Goal: Information Seeking & Learning: Check status

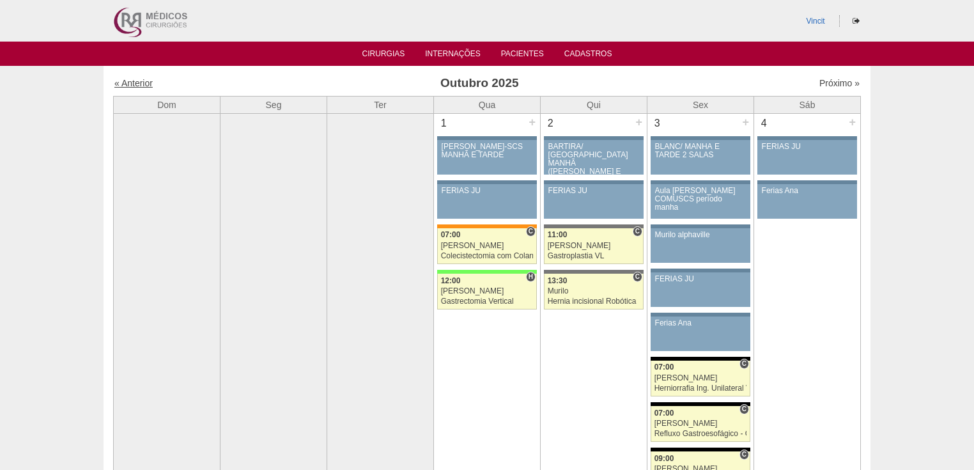
click at [138, 83] on link "« Anterior" at bounding box center [133, 83] width 38 height 10
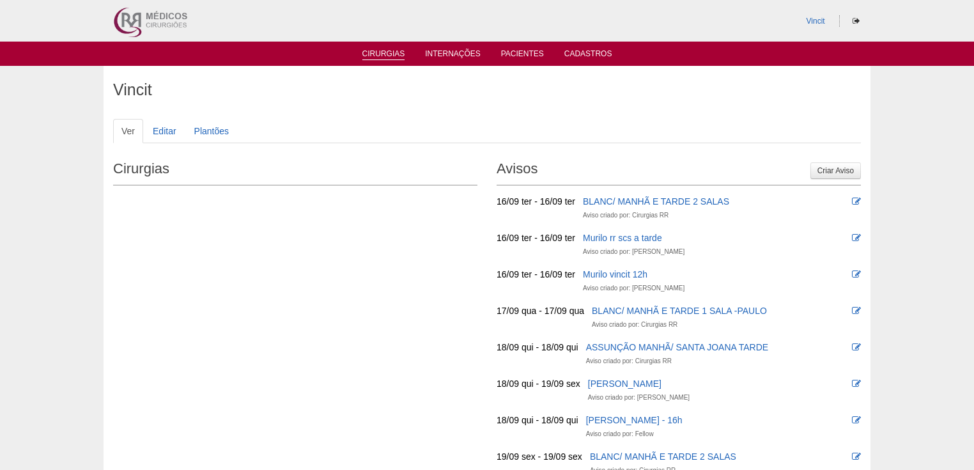
click at [391, 51] on link "Cirurgias" at bounding box center [383, 54] width 43 height 11
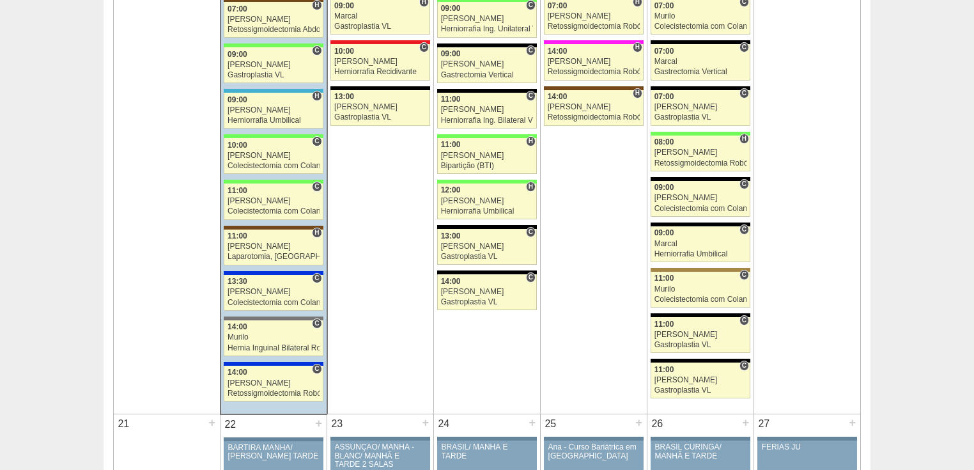
scroll to position [1585, 0]
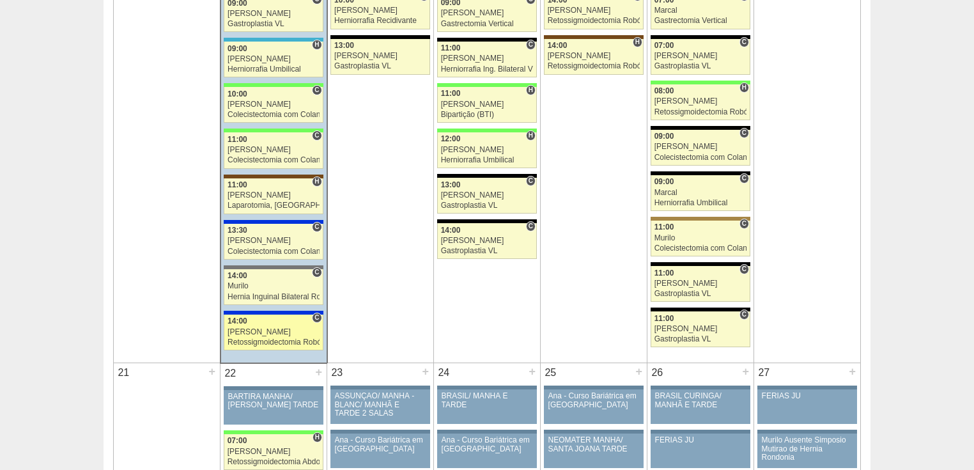
click at [260, 338] on div "Retossigmoidectomia Robótica" at bounding box center [274, 342] width 92 height 8
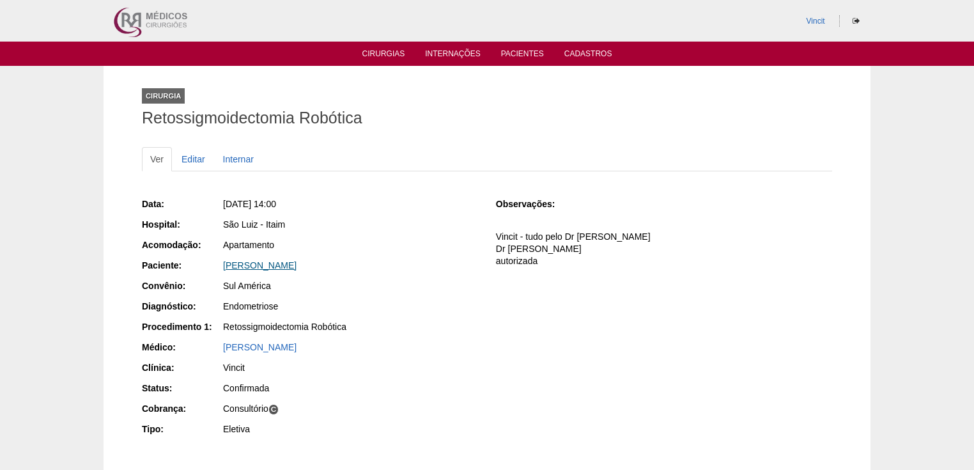
click at [279, 265] on link "[PERSON_NAME]" at bounding box center [260, 265] width 74 height 10
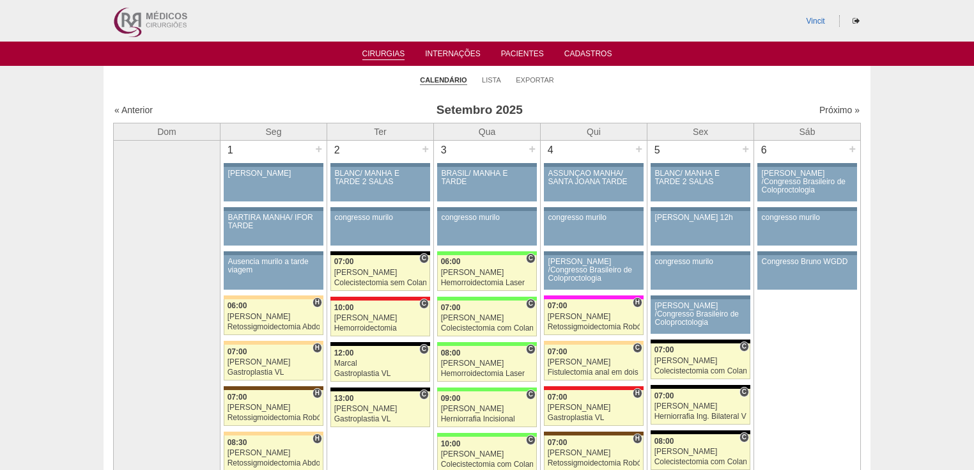
scroll to position [1585, 0]
